Goal: Information Seeking & Learning: Learn about a topic

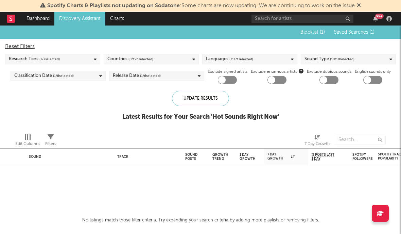
drag, startPoint x: 104, startPoint y: 113, endPoint x: 90, endPoint y: 93, distance: 24.5
click at [104, 113] on div "Blocklist ( 1 ) Saved Searches ( 1 ) Reset Filters Research Tiers ( 7 / 7 selec…" at bounding box center [200, 76] width 401 height 102
click at [71, 63] on div "Research Tiers ( 7 / 7 selected)" at bounding box center [52, 59] width 95 height 10
drag, startPoint x: 109, startPoint y: 116, endPoint x: 94, endPoint y: 93, distance: 27.4
click at [109, 114] on div "Blocklist ( 1 ) Saved Searches ( 1 ) Reset Filters Research Tiers ( 7 / 7 selec…" at bounding box center [200, 76] width 401 height 102
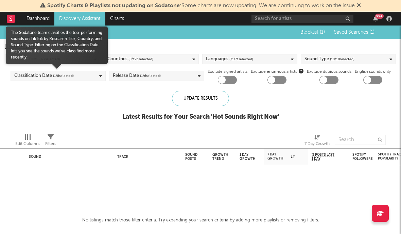
click at [84, 78] on div "Classification Date ( 1 / 8 selected)" at bounding box center [58, 76] width 95 height 10
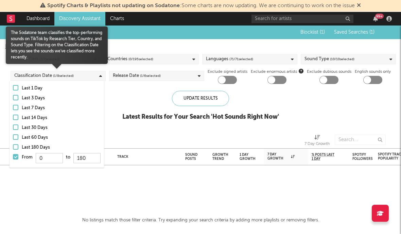
click at [16, 156] on div at bounding box center [15, 156] width 5 height 5
click at [13, 156] on input "From 0 to 180" at bounding box center [13, 158] width 0 height 11
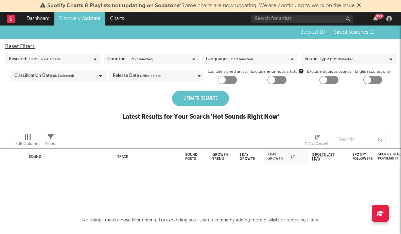
click at [133, 106] on div "Update Results Latest Results for Your Search ' Hot Sounds Right Now '" at bounding box center [200, 109] width 157 height 37
click at [188, 102] on div "Update Results" at bounding box center [200, 98] width 57 height 15
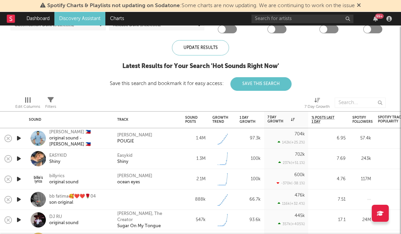
click at [20, 139] on icon "button" at bounding box center [18, 138] width 7 height 8
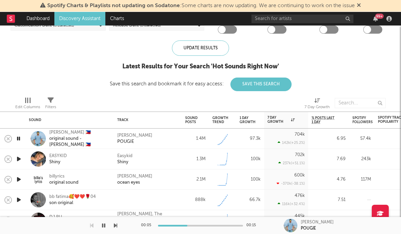
click at [22, 156] on icon "button" at bounding box center [18, 159] width 7 height 8
click at [19, 175] on icon "button" at bounding box center [18, 179] width 7 height 8
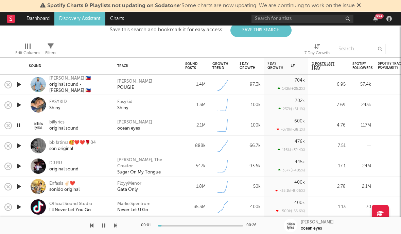
click at [20, 149] on icon "button" at bounding box center [18, 145] width 7 height 8
click at [285, 76] on div "WoW % Growth" at bounding box center [280, 78] width 27 height 8
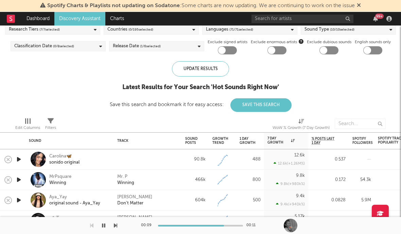
click at [18, 159] on icon "button" at bounding box center [18, 159] width 7 height 8
click at [21, 176] on icon "button" at bounding box center [18, 179] width 7 height 8
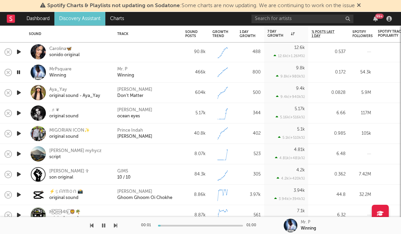
click at [20, 90] on icon "button" at bounding box center [18, 92] width 7 height 8
click at [17, 132] on icon "button" at bounding box center [18, 133] width 7 height 8
click at [16, 149] on div at bounding box center [19, 154] width 14 height 20
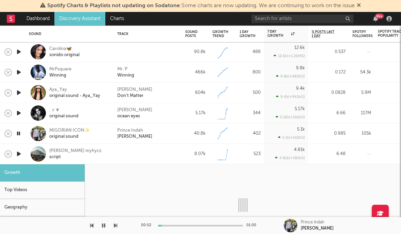
click at [19, 152] on icon "button" at bounding box center [18, 154] width 7 height 8
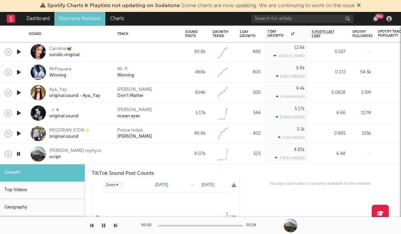
click at [25, 150] on div at bounding box center [19, 154] width 14 height 20
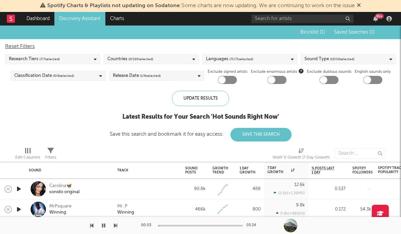
click at [120, 59] on div "Countries ( 0 / 195 selected)" at bounding box center [130, 59] width 46 height 8
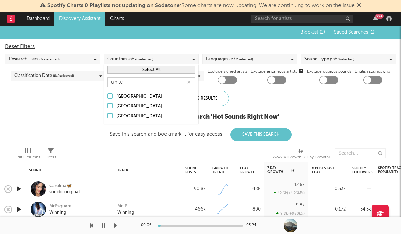
type input "unite"
click at [125, 106] on div "[GEOGRAPHIC_DATA]" at bounding box center [155, 106] width 79 height 8
click at [107, 106] on input "[GEOGRAPHIC_DATA]" at bounding box center [107, 106] width 0 height 8
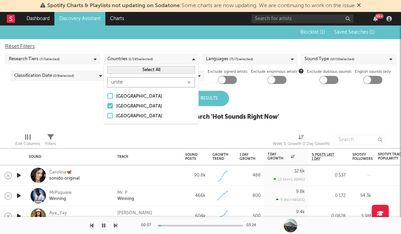
click at [161, 82] on input "unite" at bounding box center [151, 82] width 88 height 10
click at [187, 81] on button "button" at bounding box center [188, 82] width 5 height 6
type input "united"
click at [131, 115] on div "[GEOGRAPHIC_DATA]" at bounding box center [155, 116] width 79 height 8
click at [107, 115] on input "[GEOGRAPHIC_DATA]" at bounding box center [107, 116] width 0 height 8
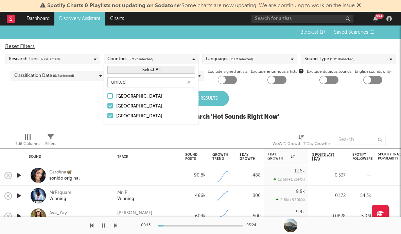
click at [211, 98] on div "Update Results" at bounding box center [200, 98] width 57 height 15
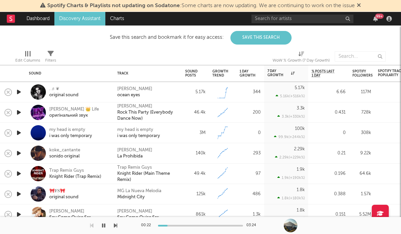
click at [19, 90] on icon "button" at bounding box center [18, 92] width 7 height 8
click at [53, 92] on div "original sound" at bounding box center [63, 95] width 29 height 6
click at [18, 113] on icon "button" at bounding box center [18, 112] width 7 height 8
click at [23, 133] on div at bounding box center [19, 133] width 14 height 20
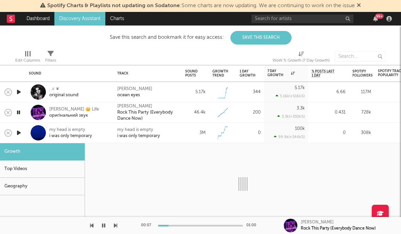
click at [26, 134] on div "my head is empty i was only temporary" at bounding box center [69, 133] width 88 height 20
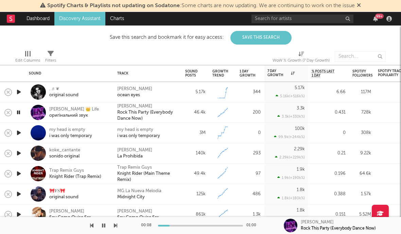
click at [13, 134] on div at bounding box center [19, 133] width 14 height 20
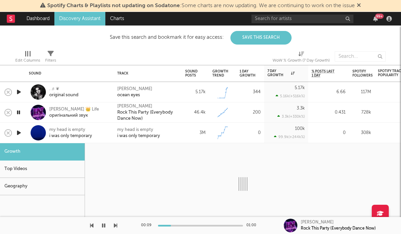
click at [26, 134] on div "my head is empty i was only temporary" at bounding box center [69, 133] width 88 height 20
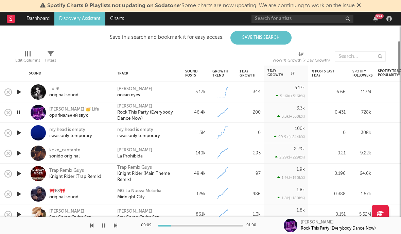
click at [17, 133] on icon "button" at bounding box center [18, 132] width 7 height 8
click at [74, 133] on div "i was only temporary" at bounding box center [70, 136] width 43 height 6
click at [17, 155] on icon "button" at bounding box center [18, 153] width 7 height 8
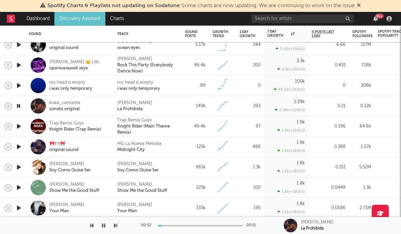
click at [18, 127] on icon "button" at bounding box center [18, 126] width 7 height 8
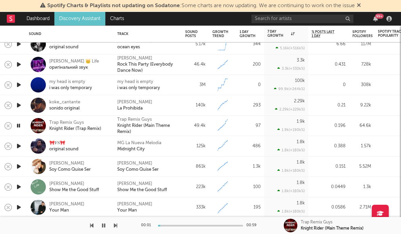
click at [18, 148] on icon "button" at bounding box center [18, 146] width 7 height 8
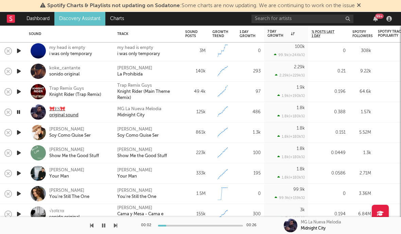
click at [58, 113] on div "original sound" at bounding box center [63, 115] width 29 height 6
click at [19, 134] on icon "button" at bounding box center [18, 132] width 7 height 8
click at [17, 154] on icon "button" at bounding box center [18, 153] width 7 height 8
click at [20, 174] on icon "button" at bounding box center [18, 173] width 7 height 8
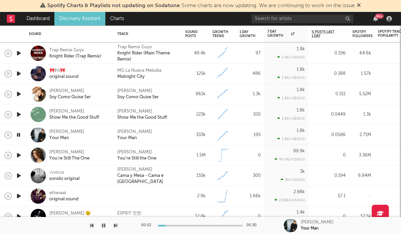
click at [19, 158] on icon "button" at bounding box center [18, 155] width 7 height 8
click at [17, 174] on icon "button" at bounding box center [18, 175] width 7 height 8
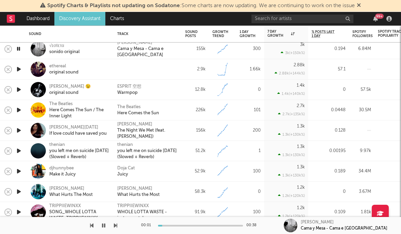
click at [19, 70] on icon "button" at bounding box center [18, 69] width 7 height 8
click at [19, 93] on icon "button" at bounding box center [18, 89] width 7 height 8
click at [17, 108] on icon "button" at bounding box center [18, 110] width 7 height 8
click at [18, 131] on icon "button" at bounding box center [18, 130] width 7 height 8
click at [18, 151] on icon "button" at bounding box center [18, 150] width 7 height 8
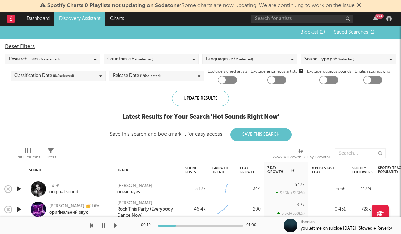
click at [103, 225] on icon "button" at bounding box center [103, 225] width 3 height 5
